Goal: Task Accomplishment & Management: Manage account settings

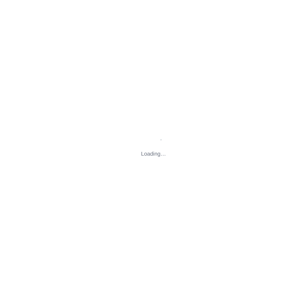
type input "[STREET_ADDRESS][US_STATE]"
type input "[EMAIL_ADDRESS][DOMAIN_NAME]"
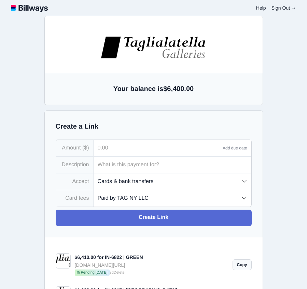
click at [142, 146] on input "tel" at bounding box center [159, 148] width 130 height 16
type input "925.00"
click at [141, 166] on input "text" at bounding box center [173, 165] width 158 height 16
type input "O"
type input "IN-6830 | [PERSON_NAME] (DEPOSIT)"
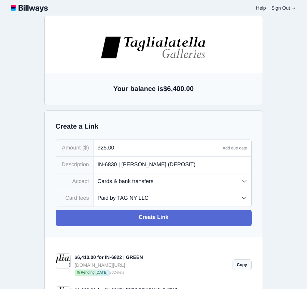
click at [152, 196] on select "Paid by TAG NY LLC Paid by customer (US) Paid by customer (Int'l)" at bounding box center [173, 198] width 158 height 16
select select "customer"
click at [94, 191] on select "Paid by TAG NY LLC Paid by customer (US) Paid by customer (Int'l)" at bounding box center [173, 198] width 158 height 16
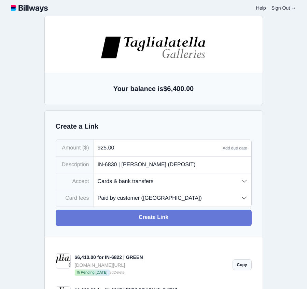
click at [161, 219] on link "Create Link" at bounding box center [154, 217] width 196 height 16
type input "[EMAIL_ADDRESS][DOMAIN_NAME]"
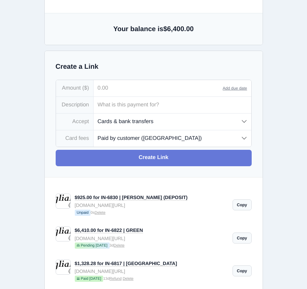
scroll to position [59, 0]
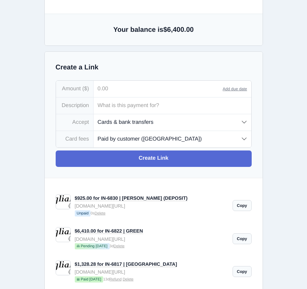
click at [243, 207] on link "Copy" at bounding box center [242, 205] width 19 height 11
click at [139, 90] on input "tel" at bounding box center [159, 89] width 130 height 16
type input "925.00"
click at [166, 106] on input "text" at bounding box center [173, 105] width 158 height 16
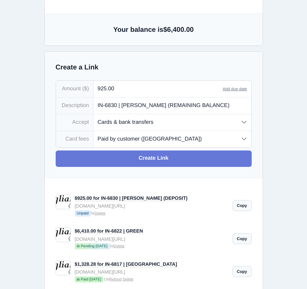
type input "IN-6830 | [PERSON_NAME] (REMAINING BALANCE)"
click at [166, 159] on link "Create Link" at bounding box center [154, 158] width 196 height 16
type input "[EMAIL_ADDRESS][DOMAIN_NAME]"
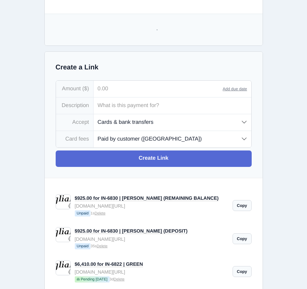
scroll to position [0, 0]
click at [241, 207] on link "Copy" at bounding box center [242, 205] width 19 height 11
